Goal: Transaction & Acquisition: Purchase product/service

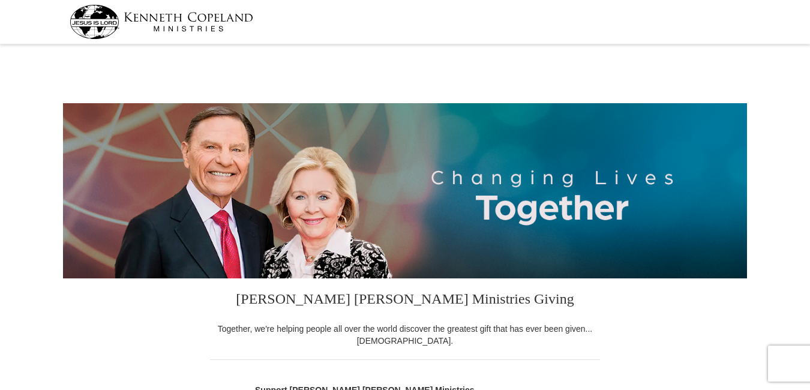
select select "MS"
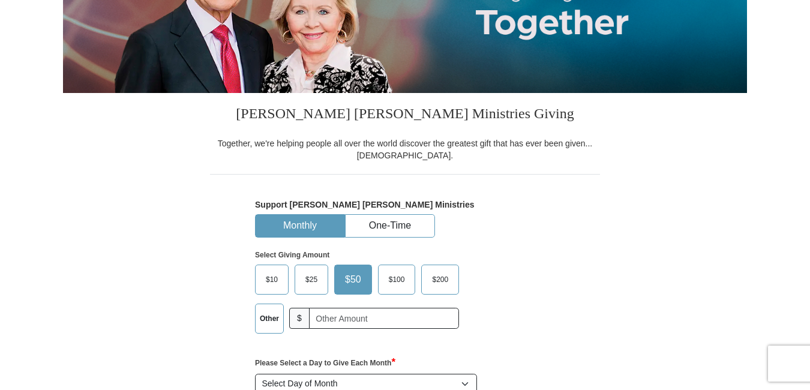
scroll to position [300, 0]
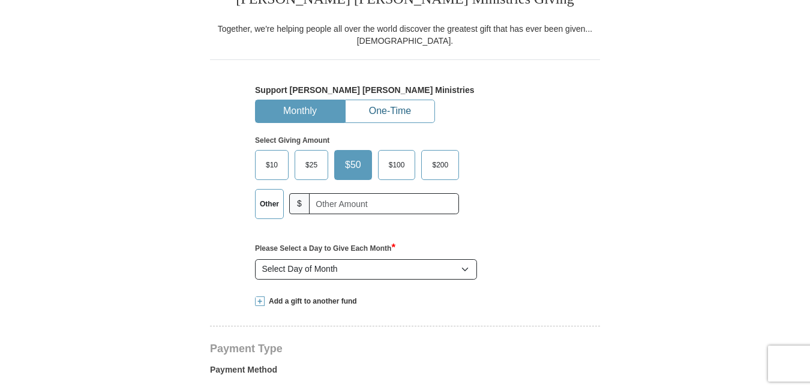
click at [411, 110] on button "One-Time" at bounding box center [390, 111] width 89 height 22
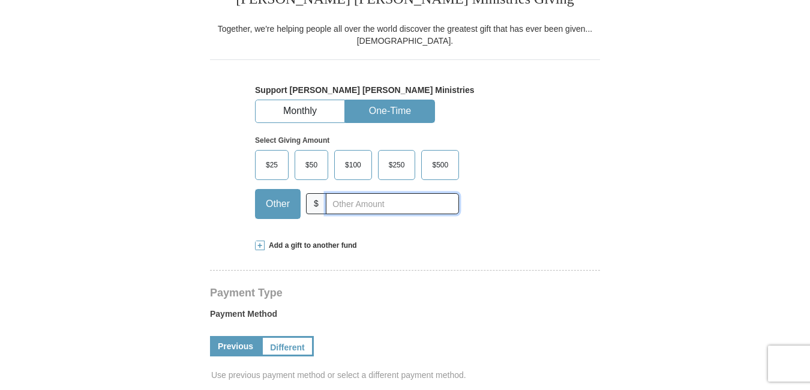
click at [407, 207] on input "text" at bounding box center [392, 203] width 133 height 21
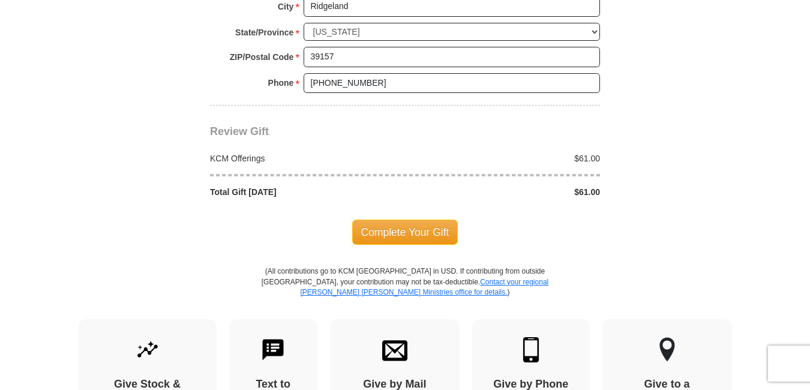
scroll to position [1020, 0]
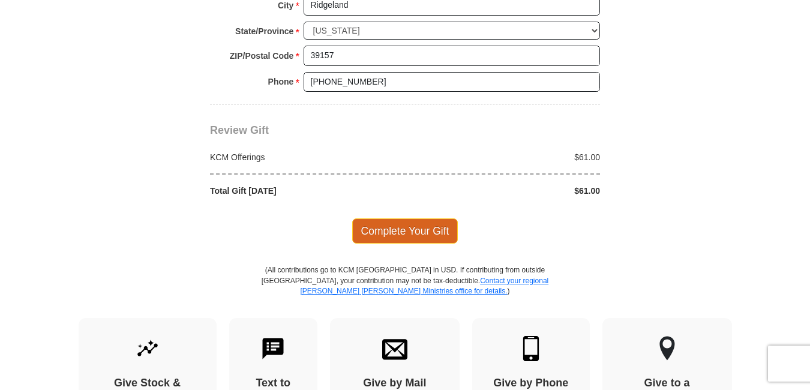
type input "61"
click at [397, 231] on span "Complete Your Gift" at bounding box center [405, 230] width 106 height 25
